Goal: Task Accomplishment & Management: Use online tool/utility

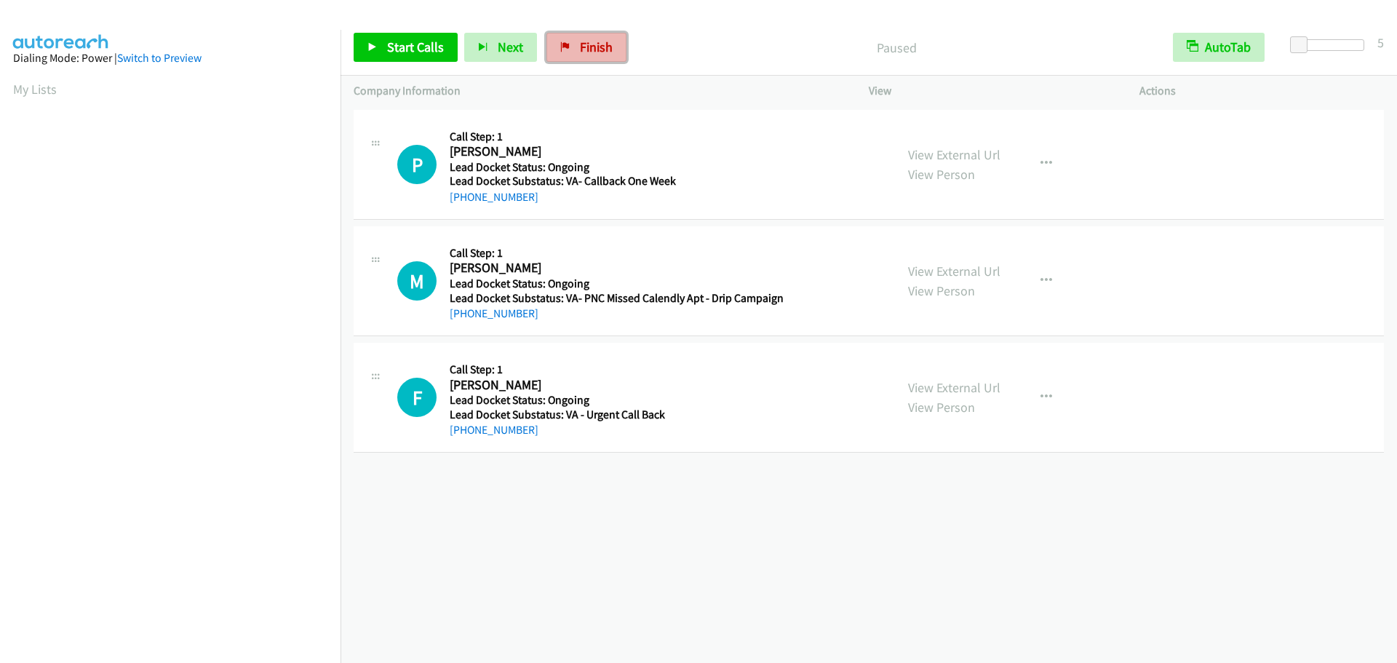
click at [591, 39] on span "Finish" at bounding box center [596, 47] width 33 height 17
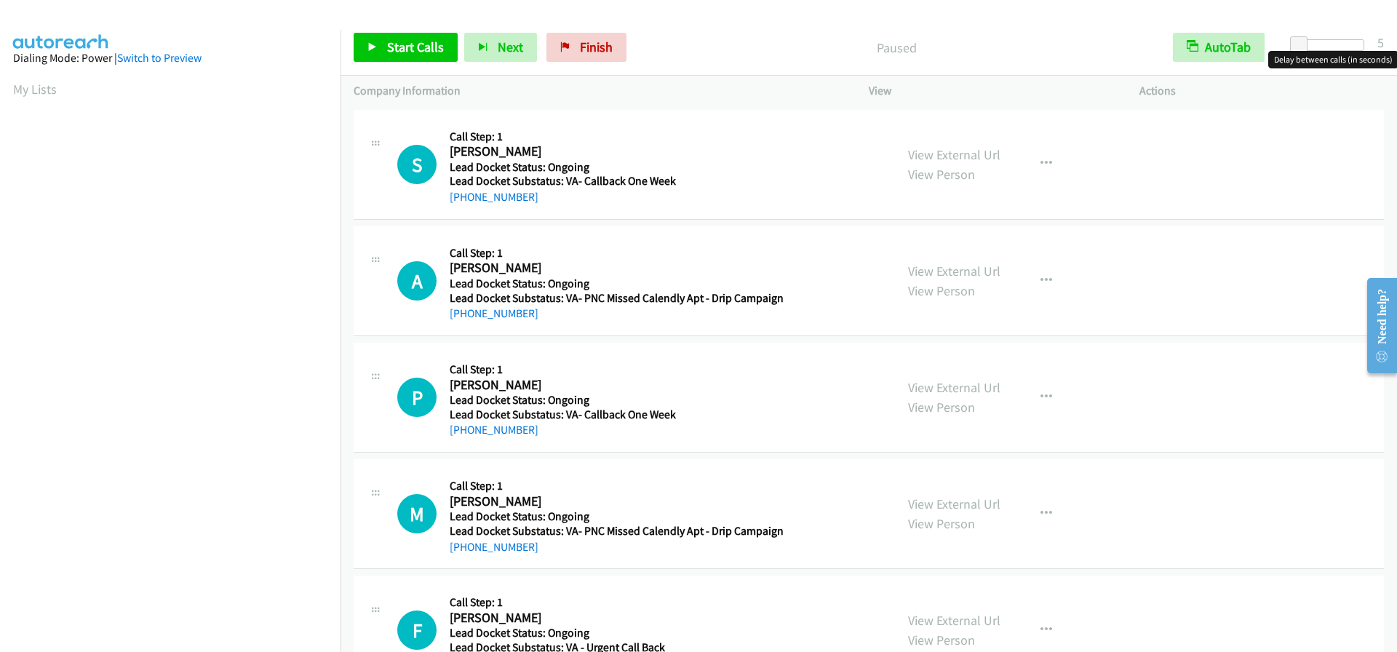
click at [1327, 43] on div at bounding box center [1330, 45] width 67 height 12
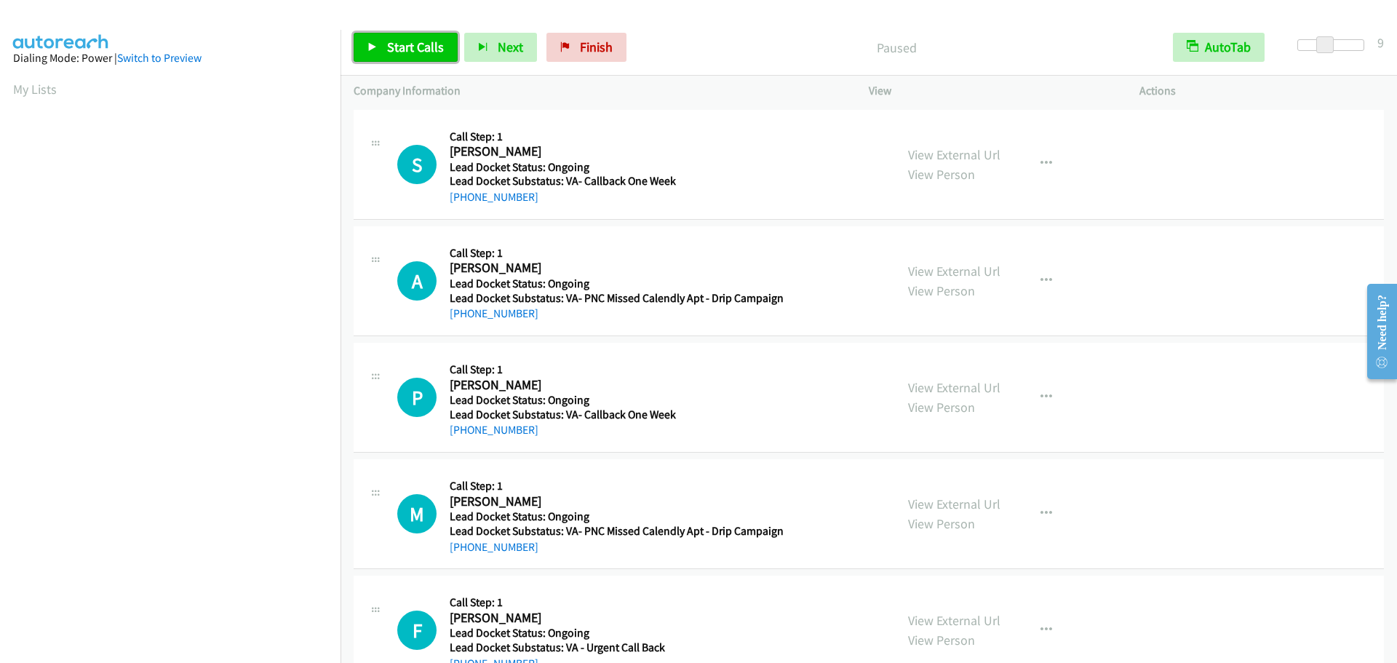
click at [399, 52] on span "Start Calls" at bounding box center [415, 47] width 57 height 17
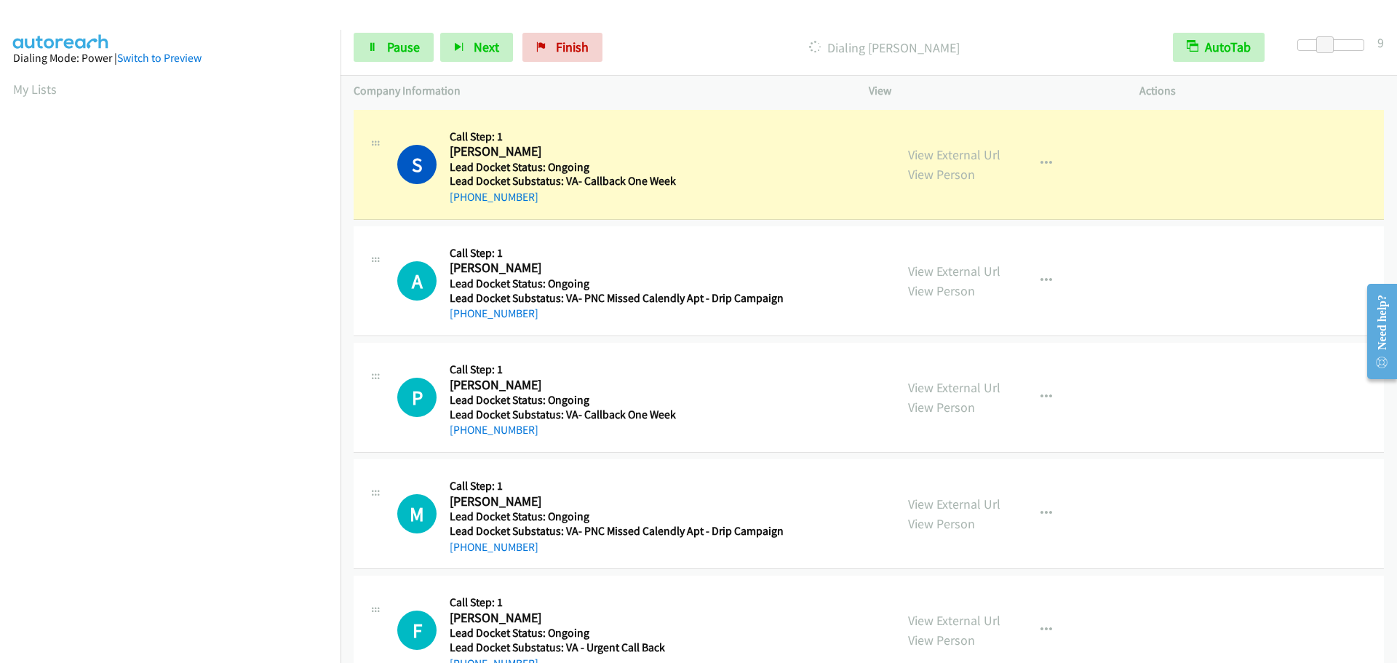
click at [387, 65] on div "Start Calls Pause Next Finish Dialing Sean Kirklighter AutoTab AutoTab 9" at bounding box center [868, 48] width 1056 height 56
click at [386, 56] on link "Pause" at bounding box center [394, 47] width 80 height 29
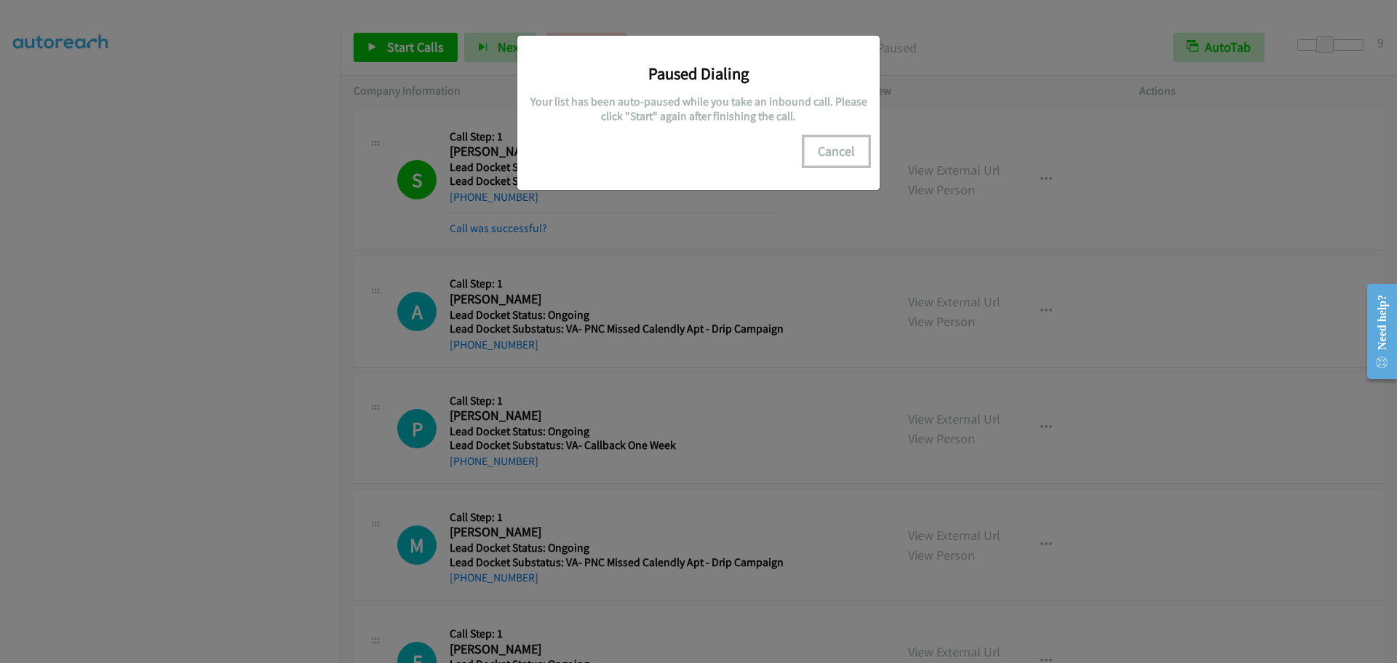
click at [829, 154] on button "Cancel" at bounding box center [836, 151] width 65 height 29
click at [836, 160] on button "Cancel" at bounding box center [836, 151] width 65 height 29
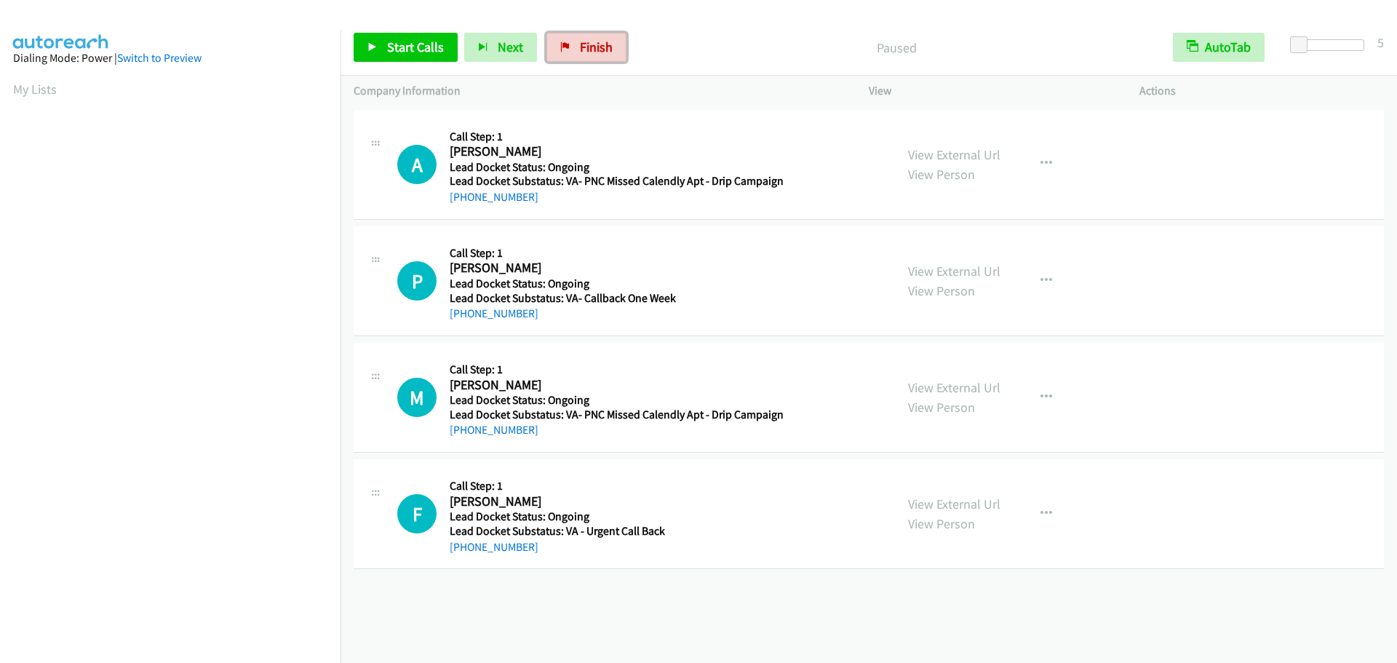
drag, startPoint x: 573, startPoint y: 56, endPoint x: 642, endPoint y: 86, distance: 74.6
click at [573, 56] on link "Finish" at bounding box center [586, 47] width 80 height 29
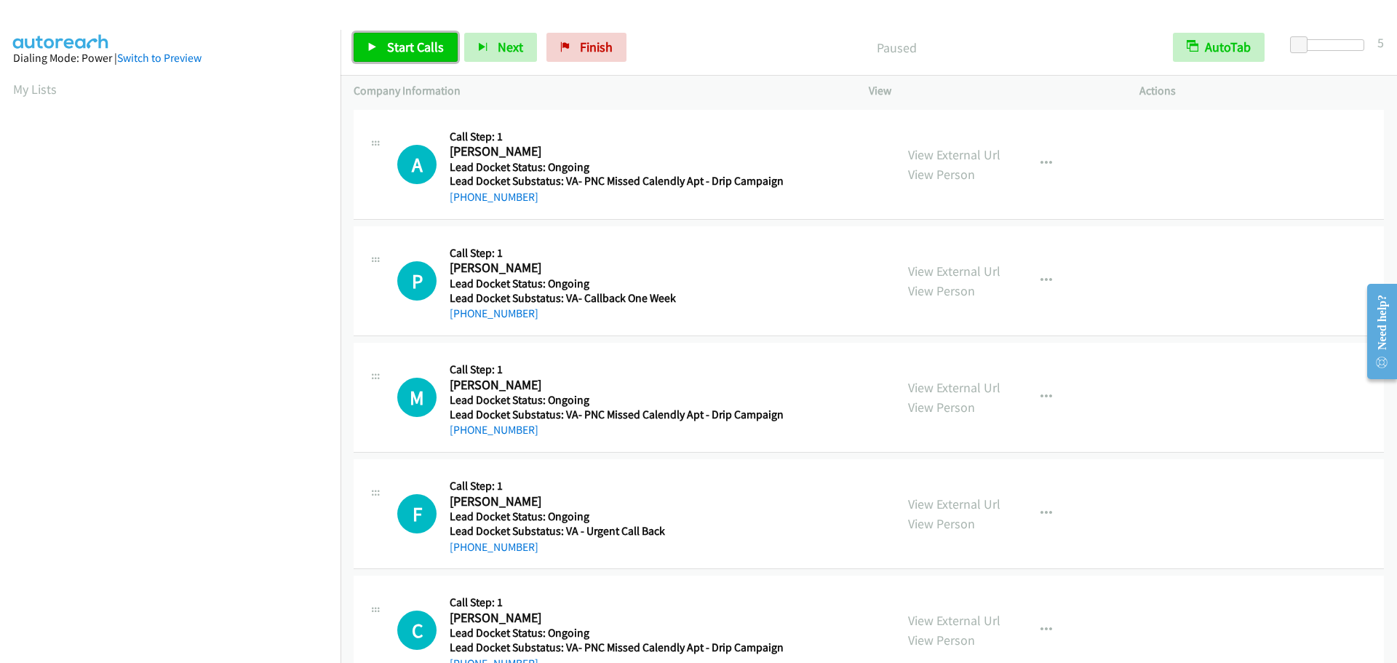
click at [417, 58] on link "Start Calls" at bounding box center [406, 47] width 104 height 29
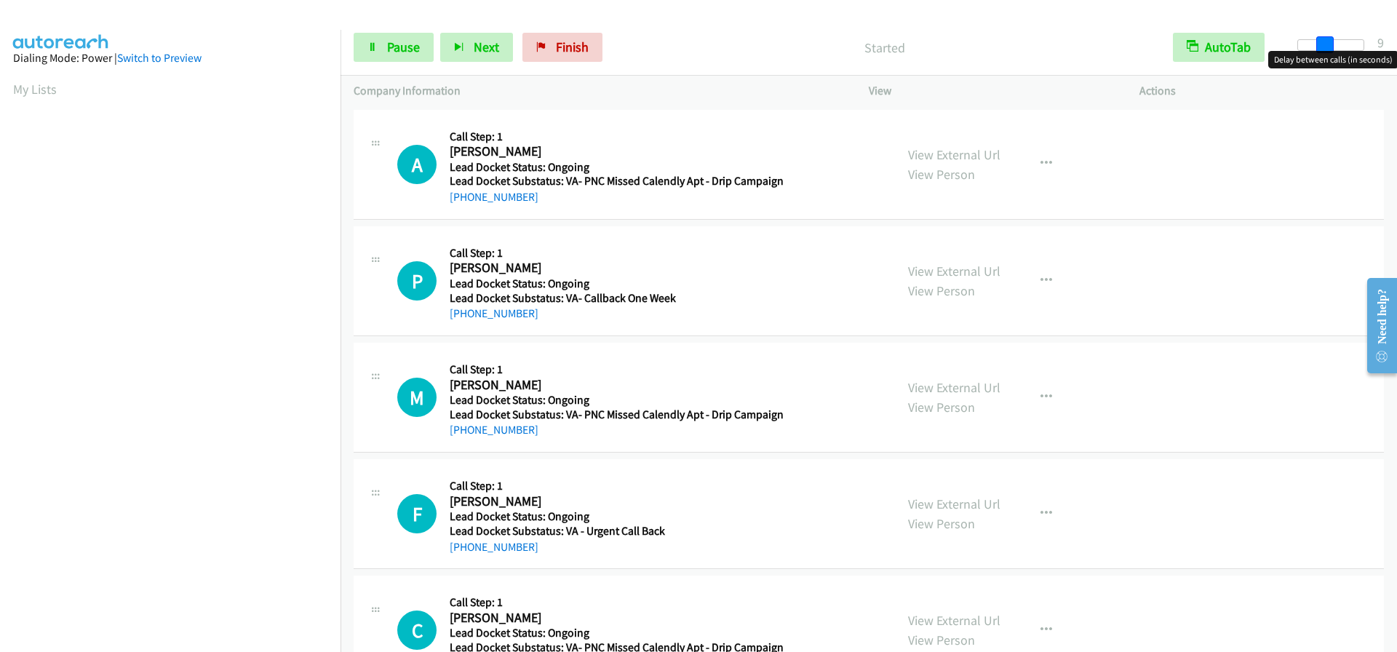
click at [1323, 44] on div at bounding box center [1330, 45] width 67 height 12
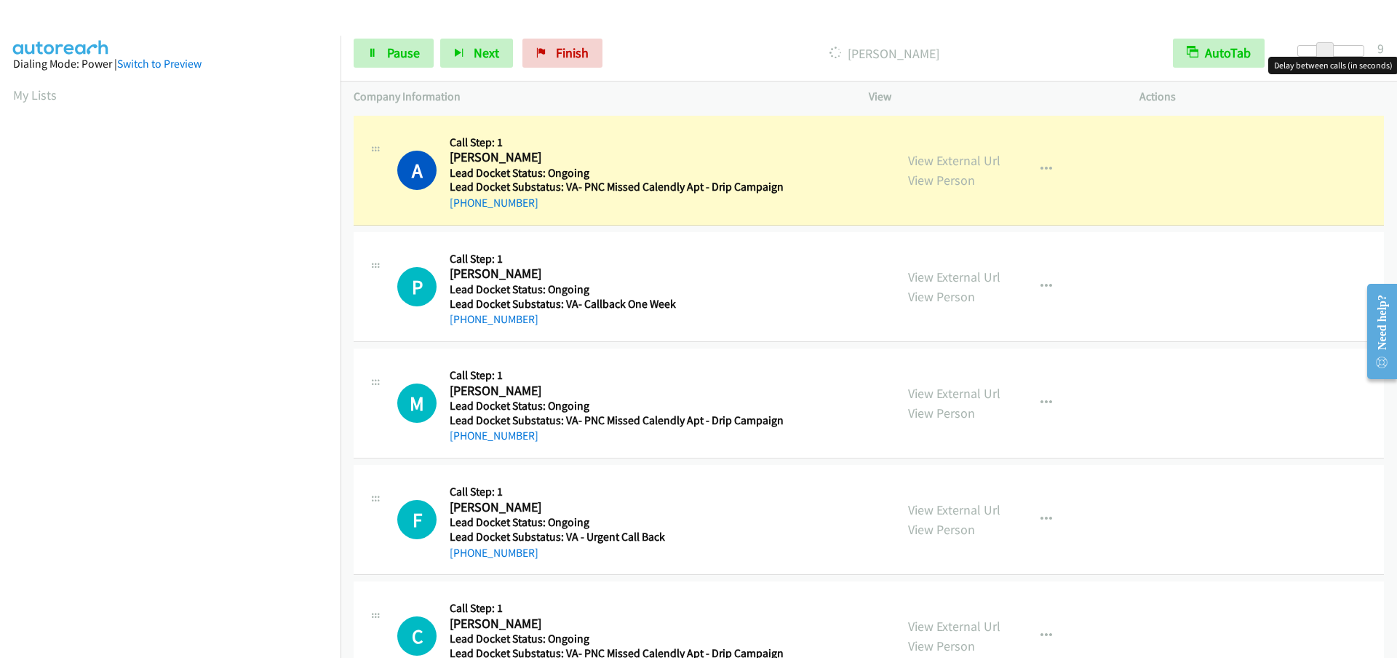
scroll to position [153, 0]
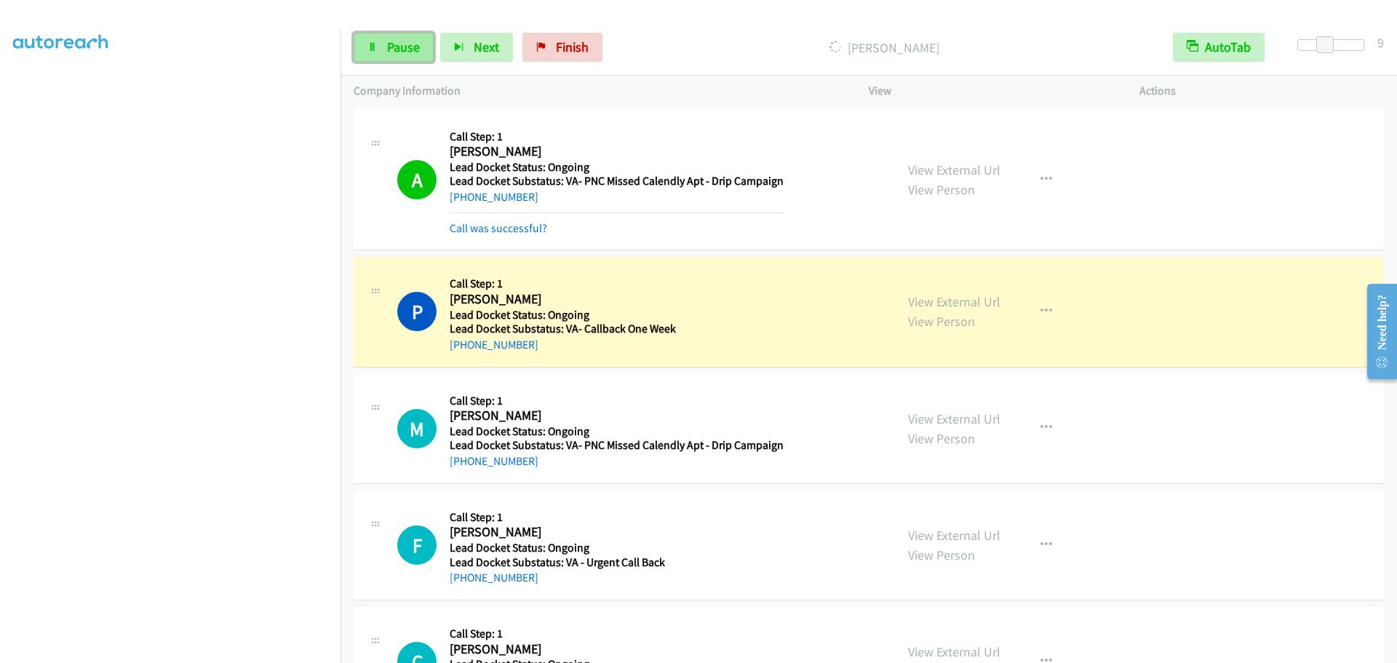
click at [388, 47] on span "Pause" at bounding box center [403, 47] width 33 height 17
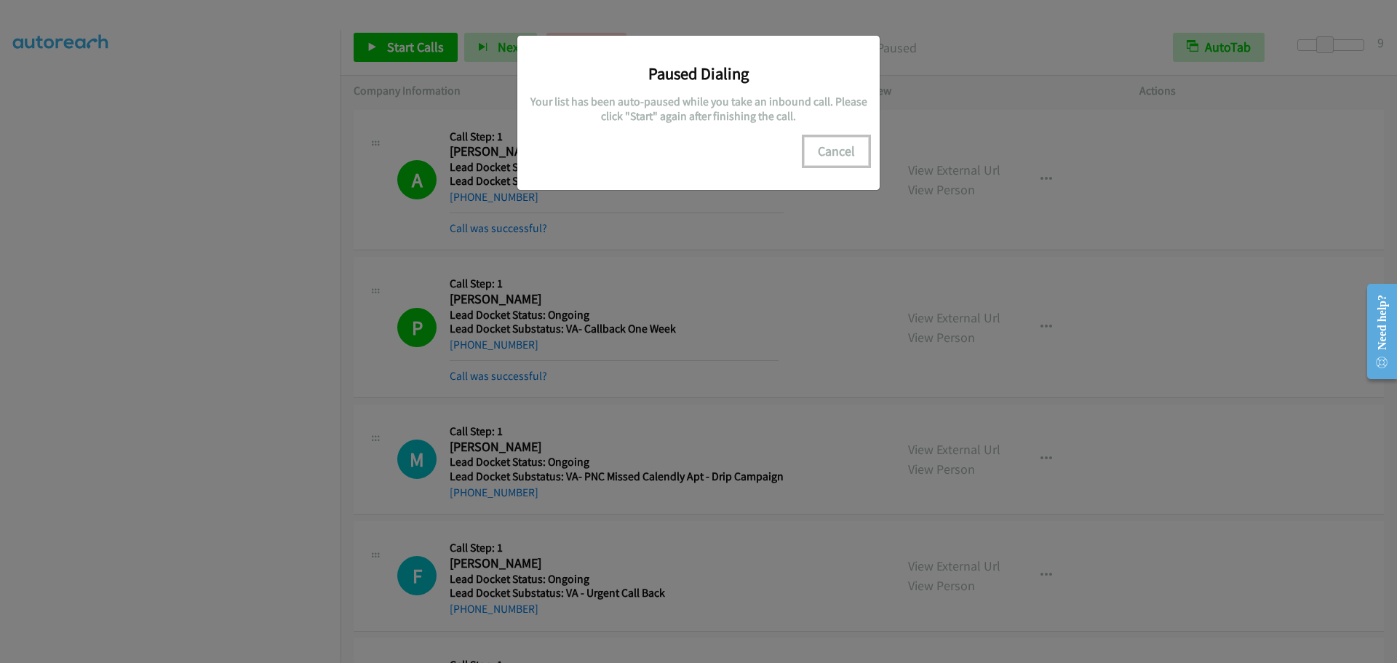
click at [834, 156] on button "Cancel" at bounding box center [836, 151] width 65 height 29
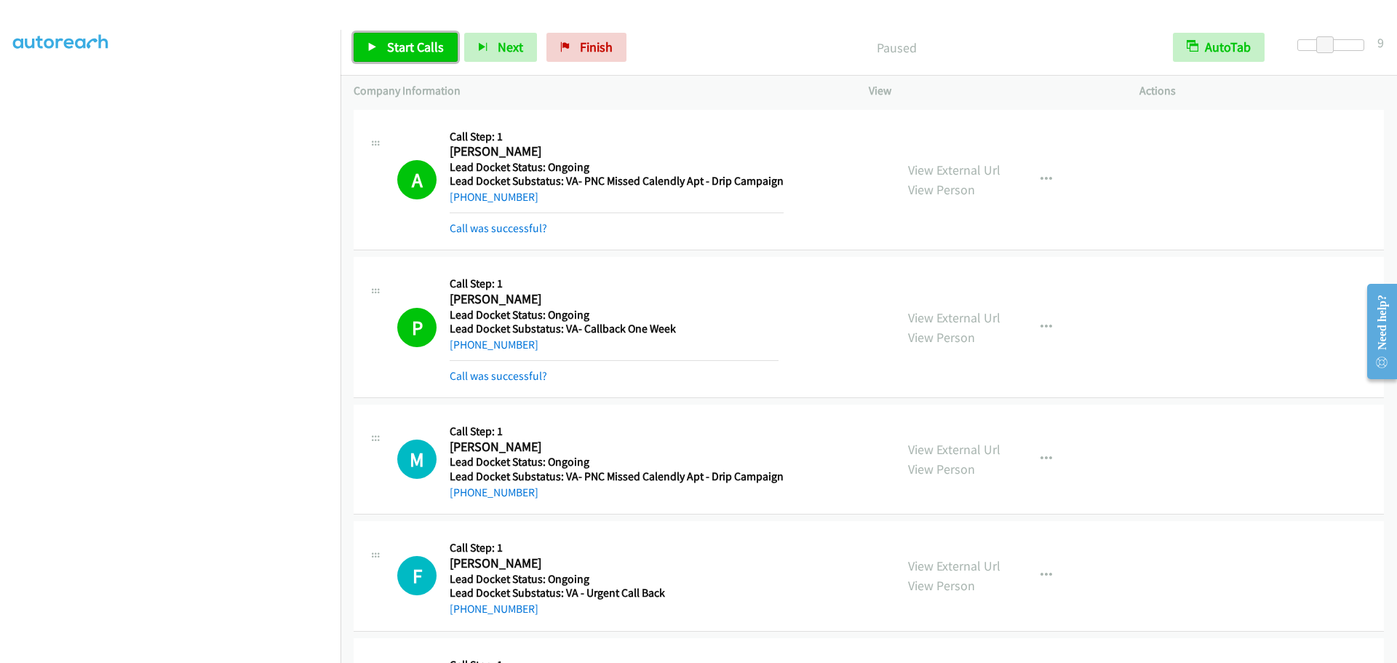
click at [382, 46] on link "Start Calls" at bounding box center [406, 47] width 104 height 29
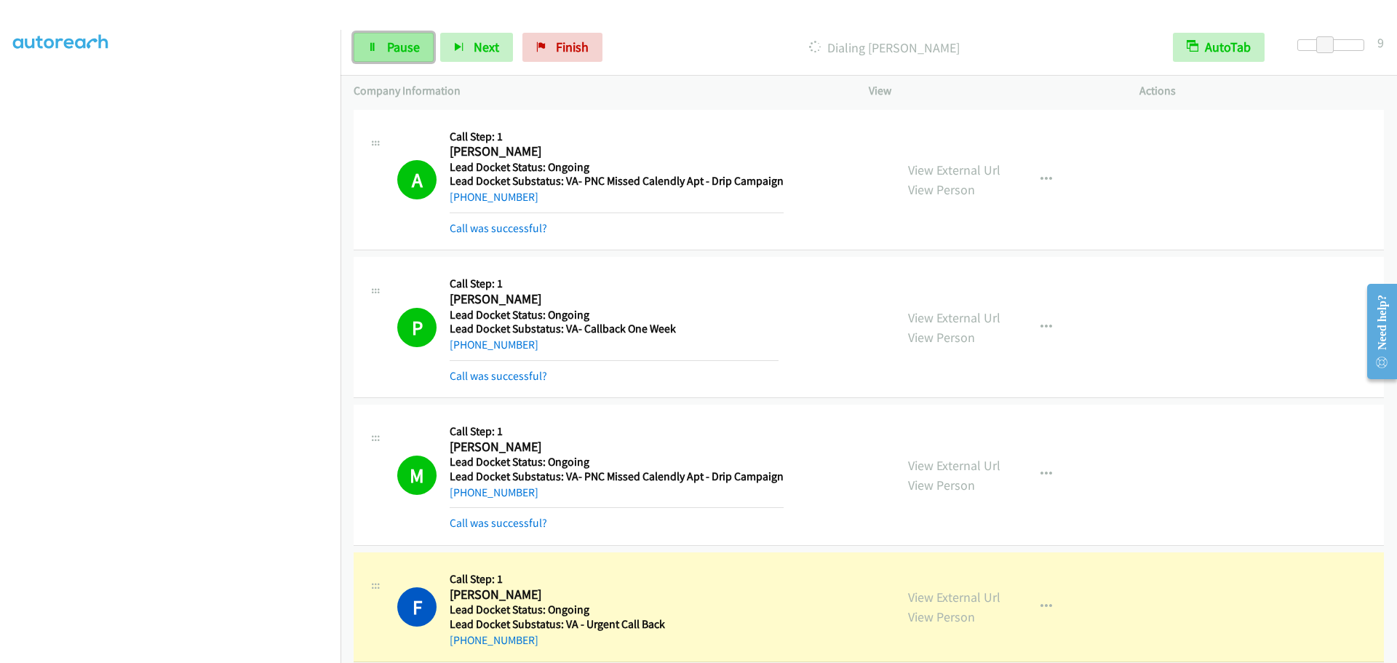
click at [418, 47] on span "Pause" at bounding box center [403, 47] width 33 height 17
